Goal: Task Accomplishment & Management: Manage account settings

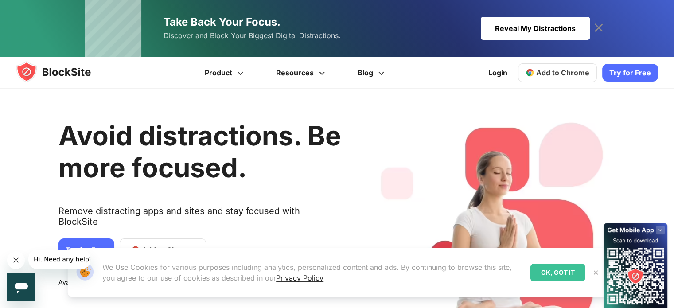
click at [136, 239] on div "Our Website uses cookies We Use Cookies for various purposes including analytic…" at bounding box center [337, 272] width 561 height 71
click at [563, 68] on span "Add to Chrome" at bounding box center [562, 72] width 53 height 9
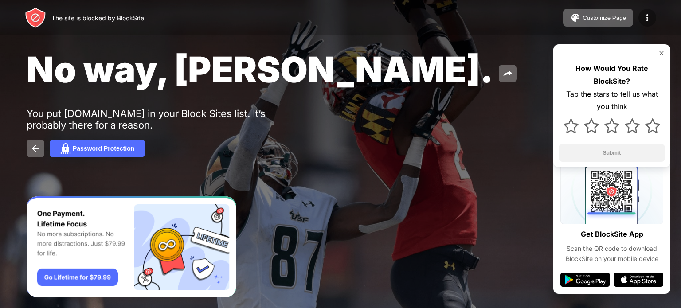
click at [647, 20] on img at bounding box center [647, 17] width 11 height 11
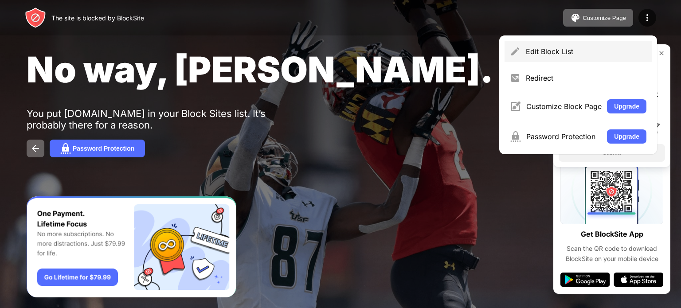
click at [567, 56] on div "Edit Block List" at bounding box center [577, 51] width 147 height 21
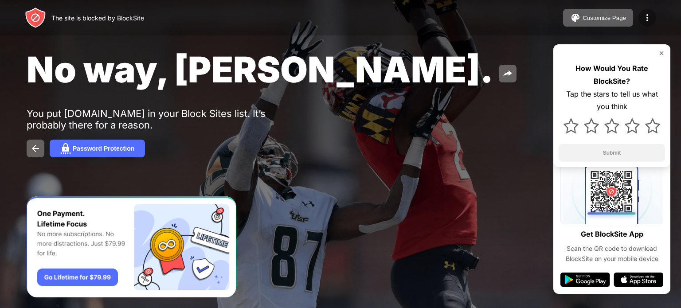
click at [645, 19] on img at bounding box center [647, 17] width 11 height 11
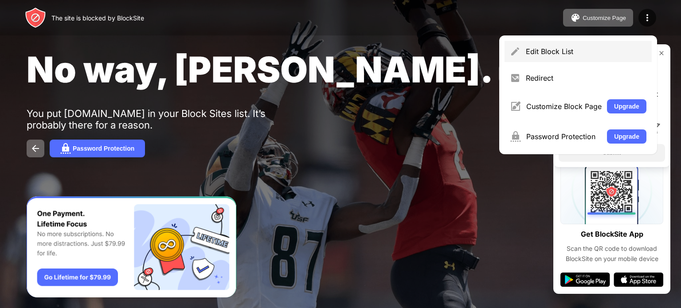
click at [530, 50] on div "Edit Block List" at bounding box center [586, 51] width 121 height 9
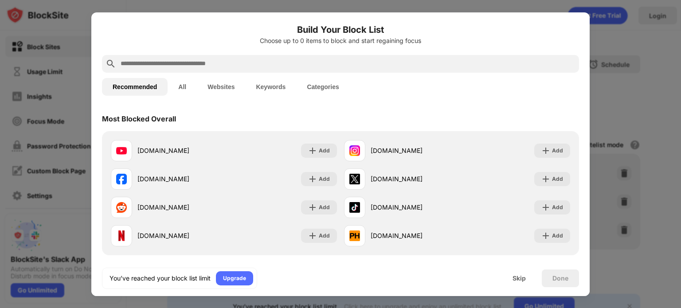
click at [235, 80] on button "Websites" at bounding box center [221, 87] width 48 height 18
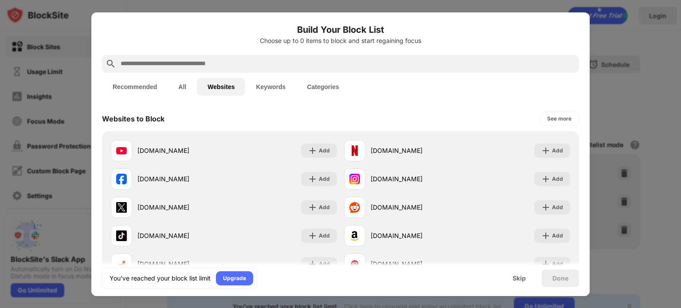
click at [221, 67] on input "text" at bounding box center [348, 63] width 456 height 11
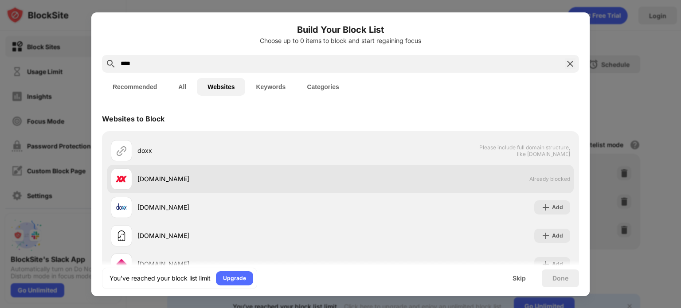
type input "****"
click at [341, 191] on div "doxxbet.sk Already blocked" at bounding box center [340, 179] width 466 height 28
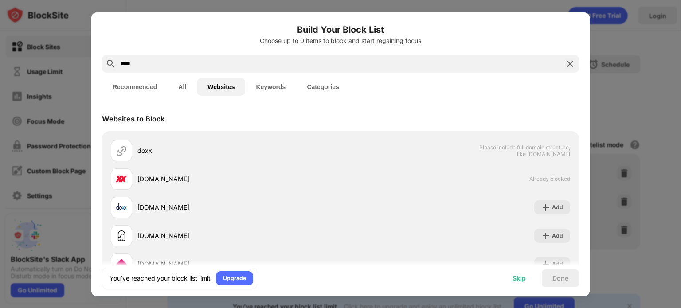
click at [512, 275] on div "Skip" at bounding box center [518, 278] width 13 height 7
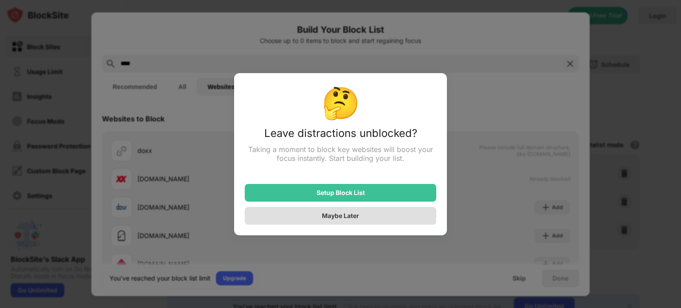
click at [333, 212] on div "Maybe Later" at bounding box center [340, 216] width 191 height 18
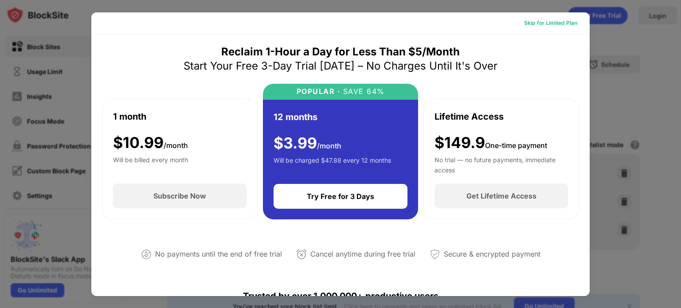
click at [568, 19] on div "Skip for Limited Plan" at bounding box center [550, 23] width 53 height 9
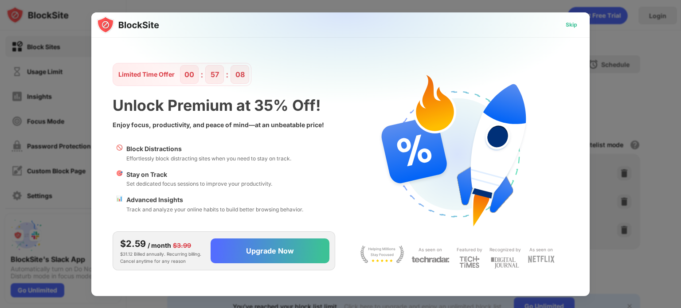
click at [569, 23] on div "Skip" at bounding box center [571, 24] width 12 height 9
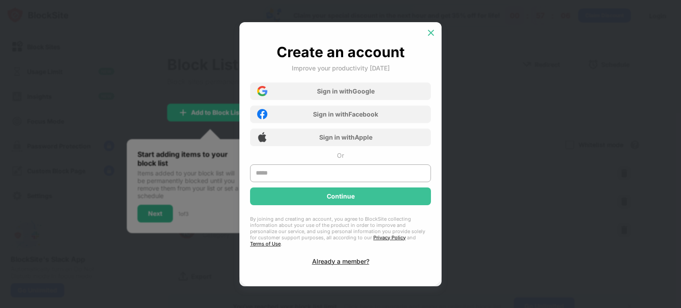
click at [434, 37] on img at bounding box center [430, 32] width 9 height 9
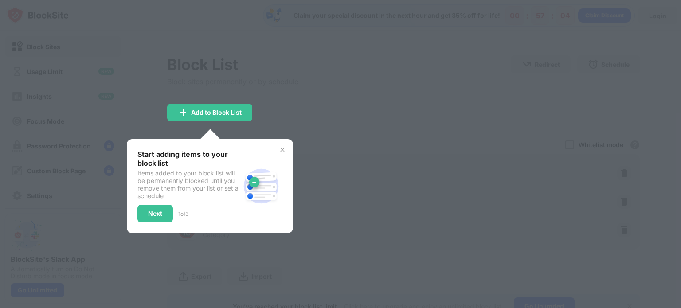
click at [187, 35] on div at bounding box center [340, 154] width 681 height 308
click at [281, 150] on img at bounding box center [282, 149] width 7 height 7
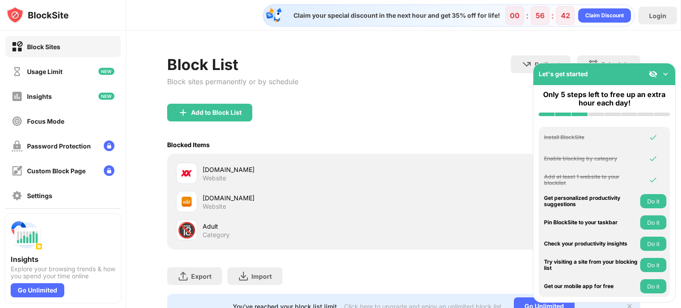
click at [665, 76] on img at bounding box center [665, 74] width 9 height 9
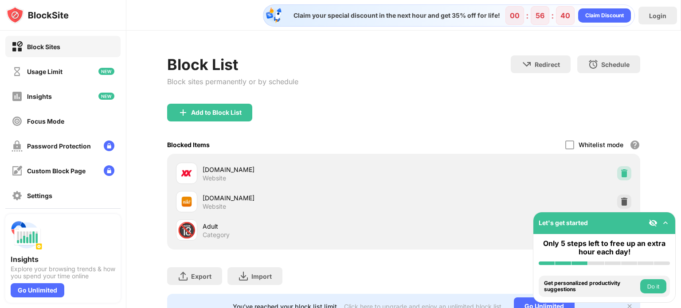
click at [620, 169] on img at bounding box center [624, 173] width 9 height 9
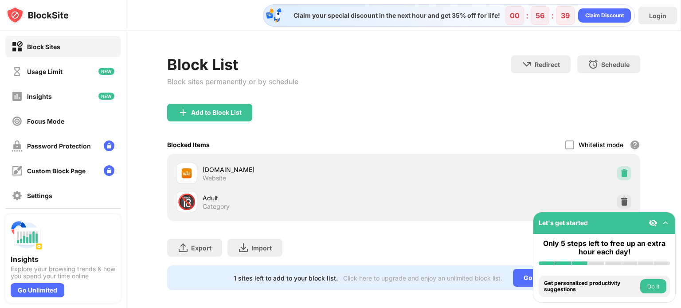
click at [620, 169] on img at bounding box center [624, 173] width 9 height 9
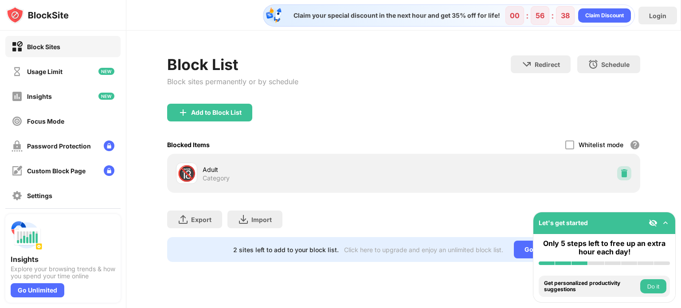
click at [617, 168] on div at bounding box center [624, 173] width 14 height 14
